Goal: Task Accomplishment & Management: Manage account settings

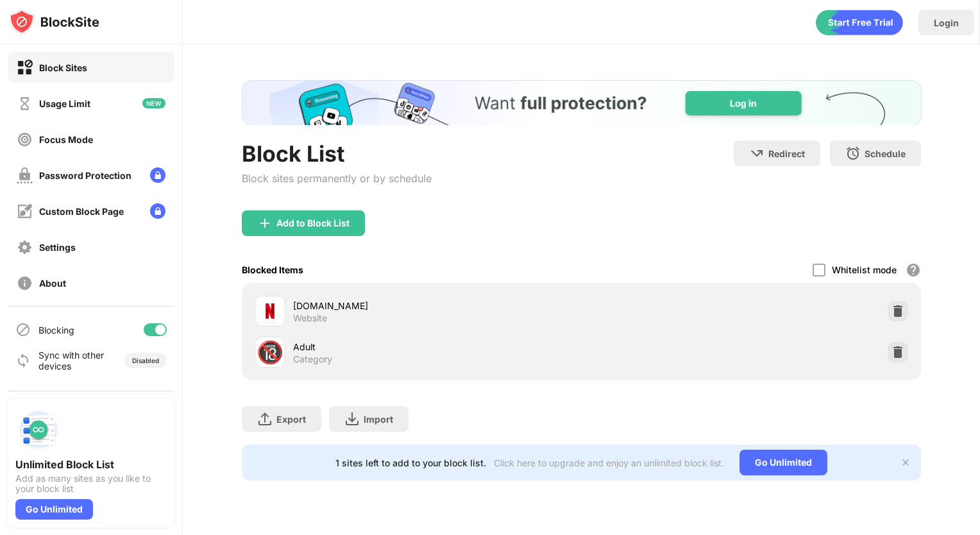
drag, startPoint x: 309, startPoint y: 207, endPoint x: 311, endPoint y: 217, distance: 10.4
click at [311, 217] on div "Block List Block sites permanently or by schedule Redirect Choose a site to be …" at bounding box center [582, 280] width 680 height 400
click at [311, 218] on div "Add to Block List" at bounding box center [313, 223] width 73 height 10
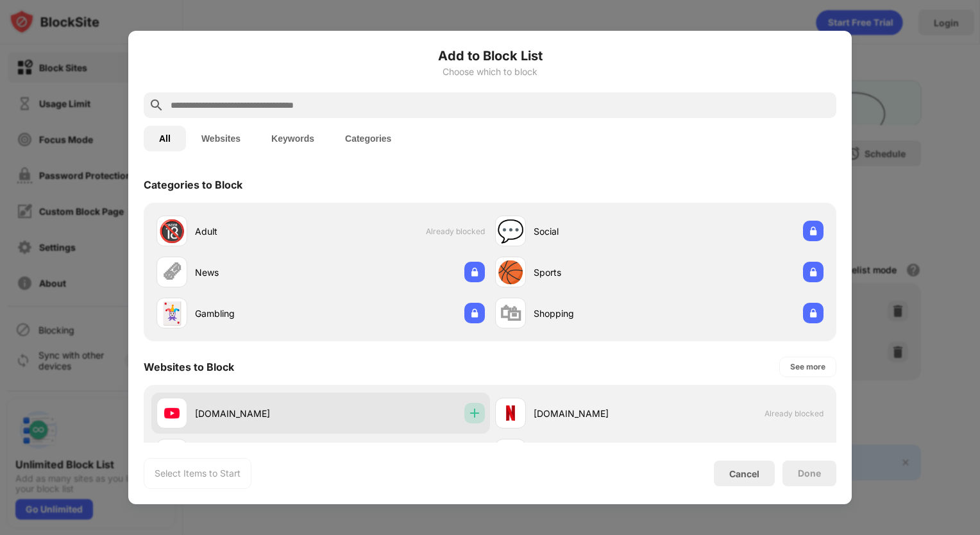
click at [468, 411] on img at bounding box center [474, 413] width 13 height 13
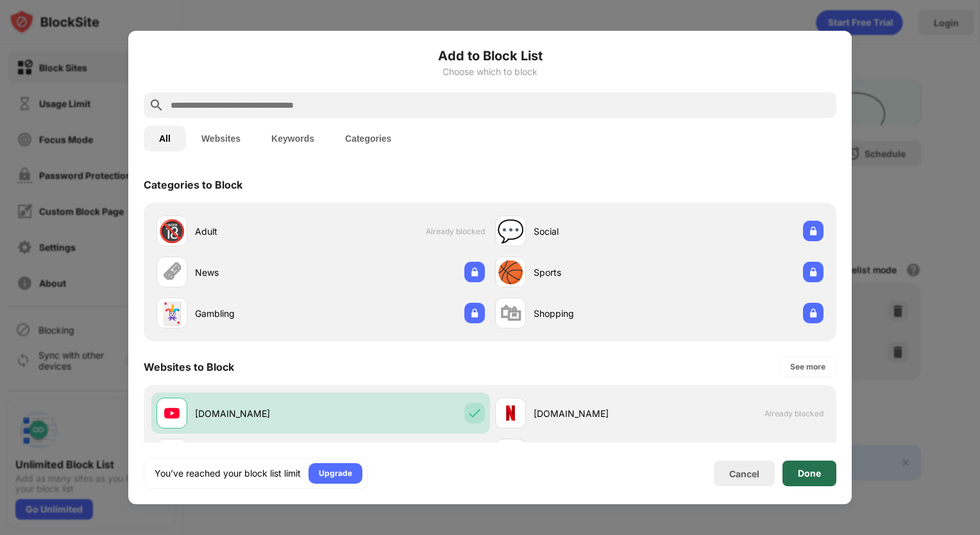
click at [825, 471] on div "Done" at bounding box center [810, 474] width 54 height 26
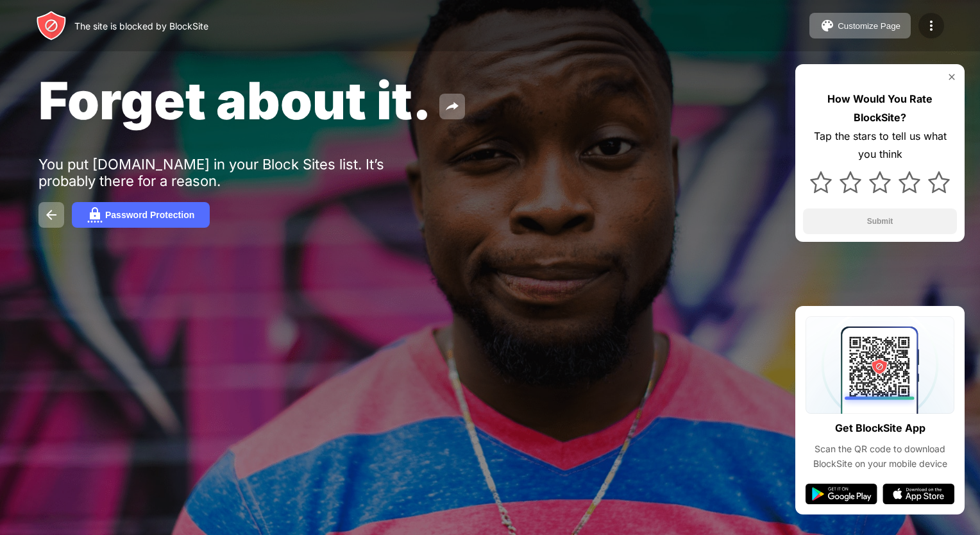
click at [937, 27] on img at bounding box center [931, 25] width 15 height 15
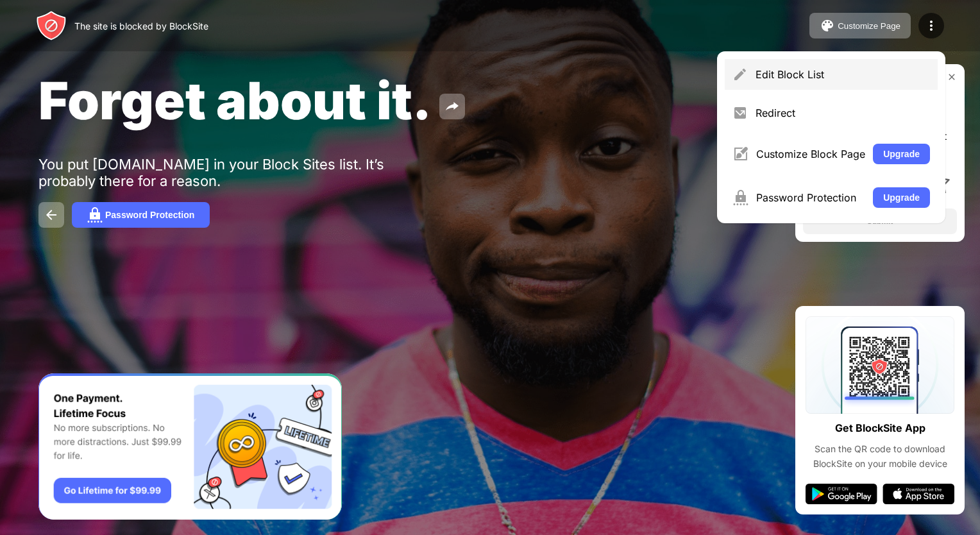
click at [821, 76] on div "Edit Block List" at bounding box center [843, 74] width 175 height 13
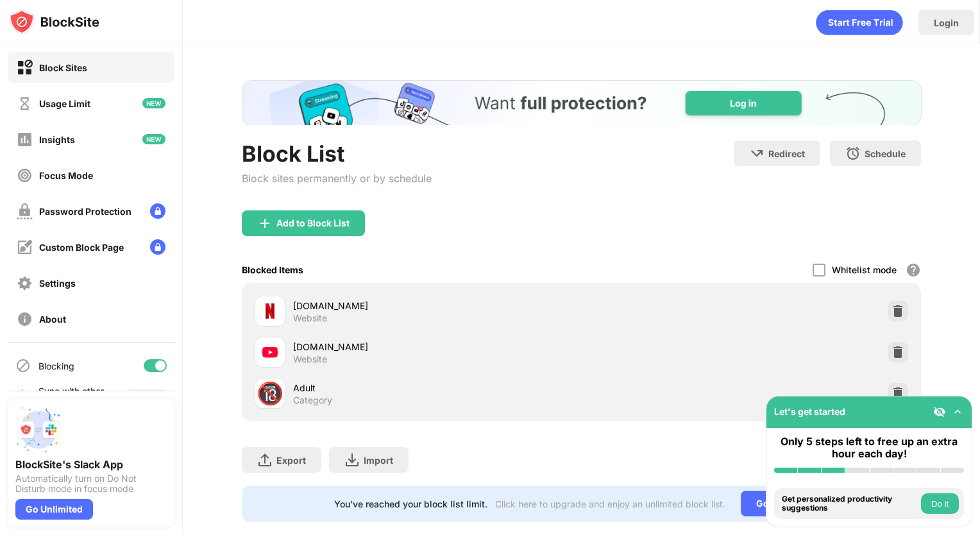
scroll to position [31, 0]
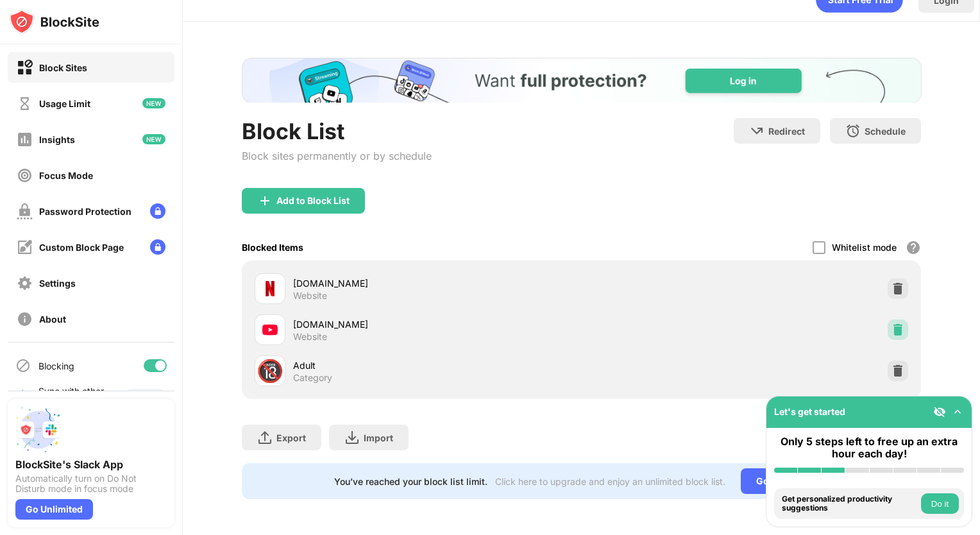
click at [893, 326] on img at bounding box center [898, 329] width 13 height 13
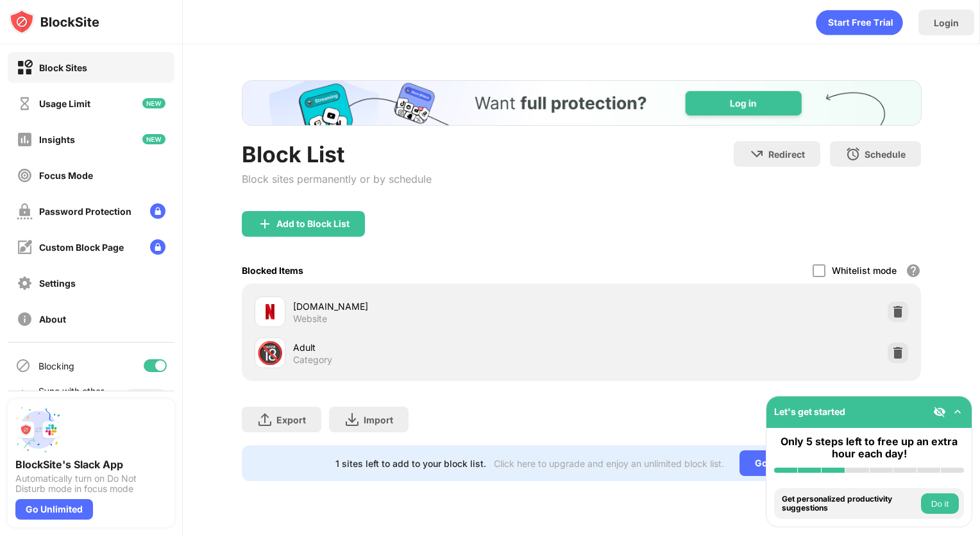
scroll to position [0, 0]
